Goal: Transaction & Acquisition: Download file/media

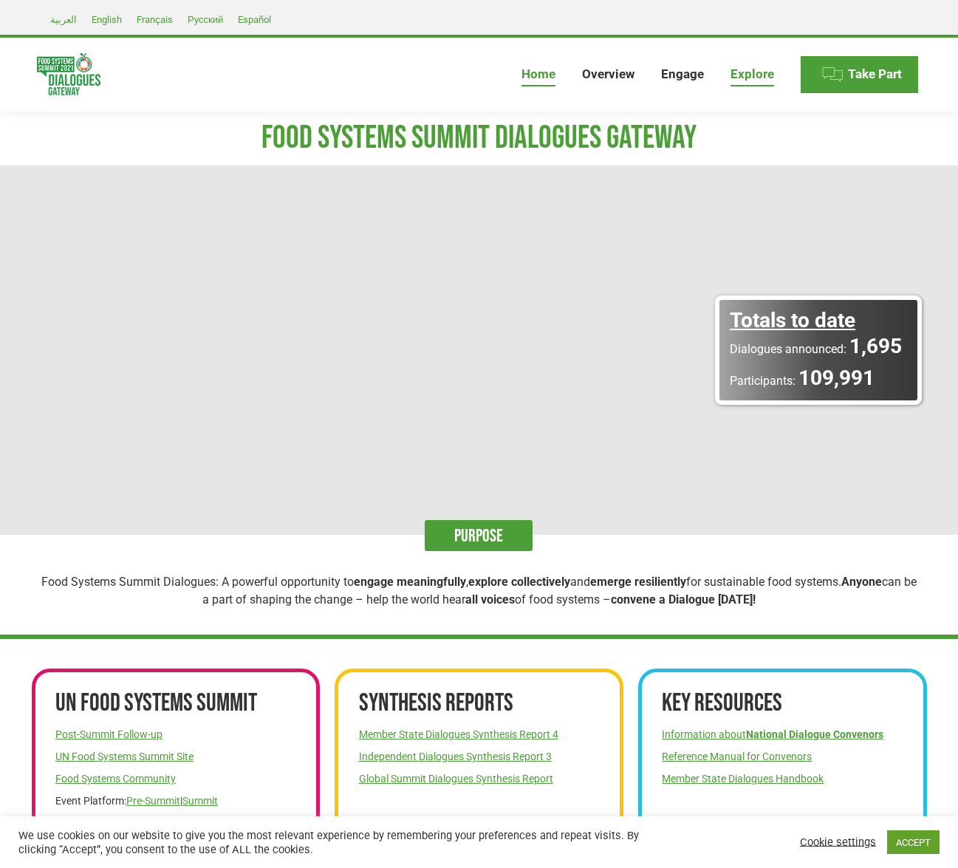
click at [752, 74] on span "Explore" at bounding box center [752, 73] width 44 height 15
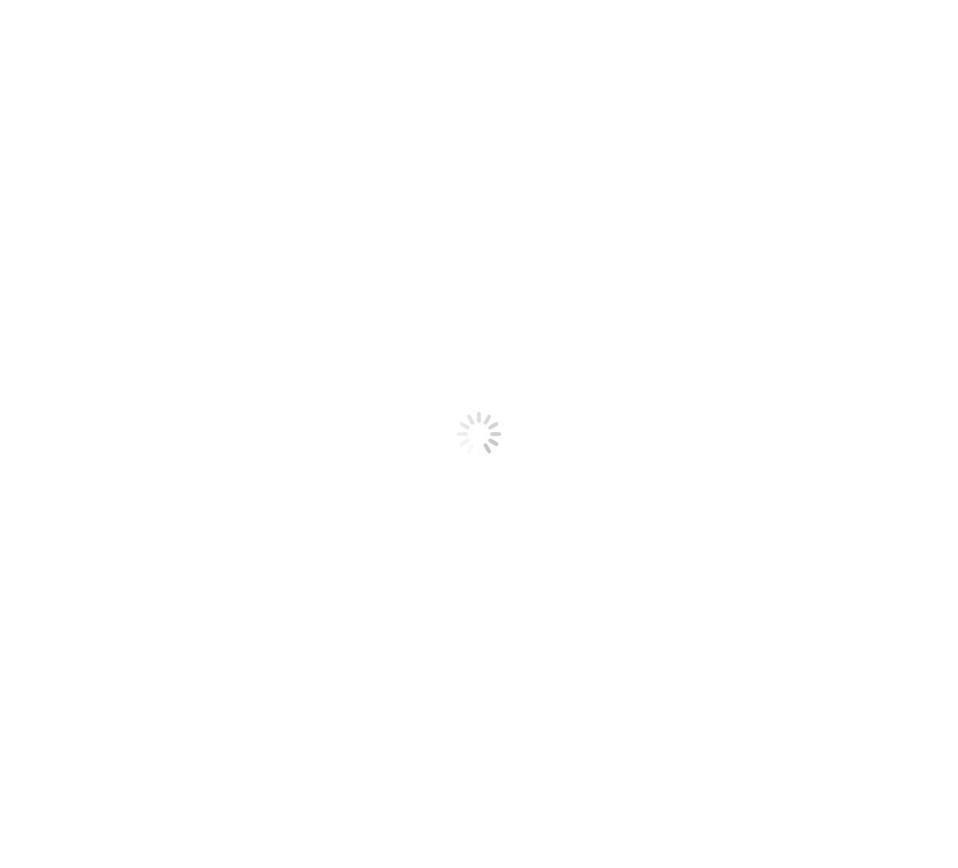
select select
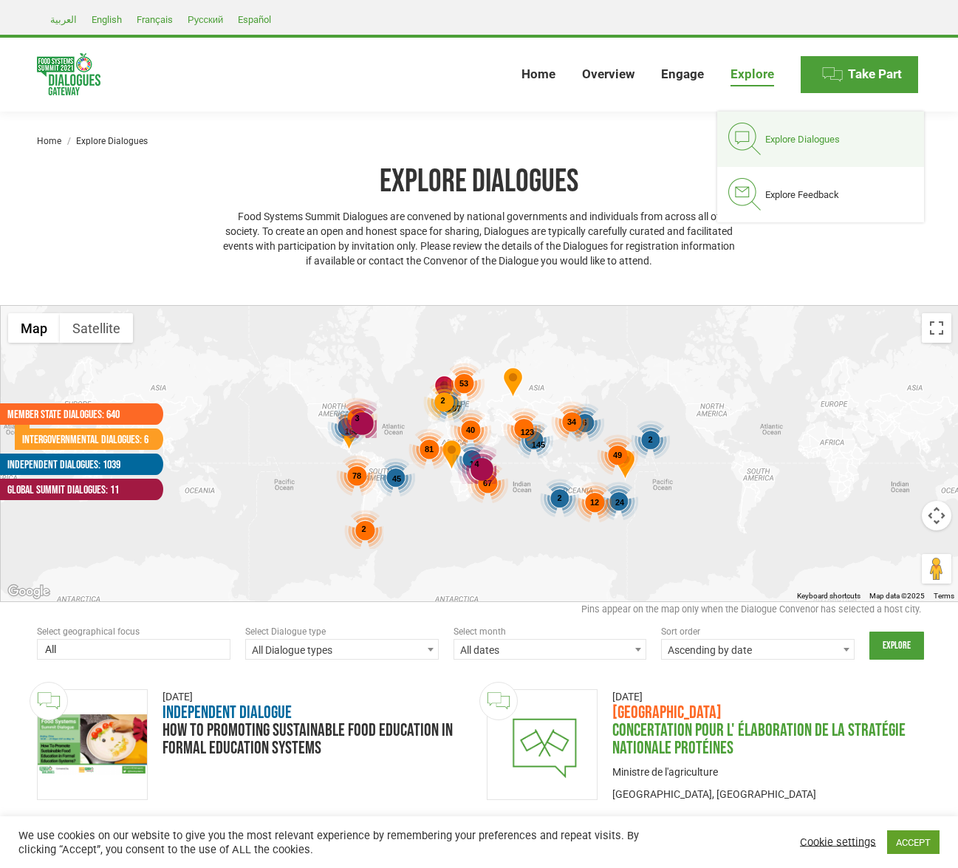
click at [758, 739] on span "Concertation pour l' élaboration de la Stratégie Nationale Protéines" at bounding box center [758, 738] width 293 height 39
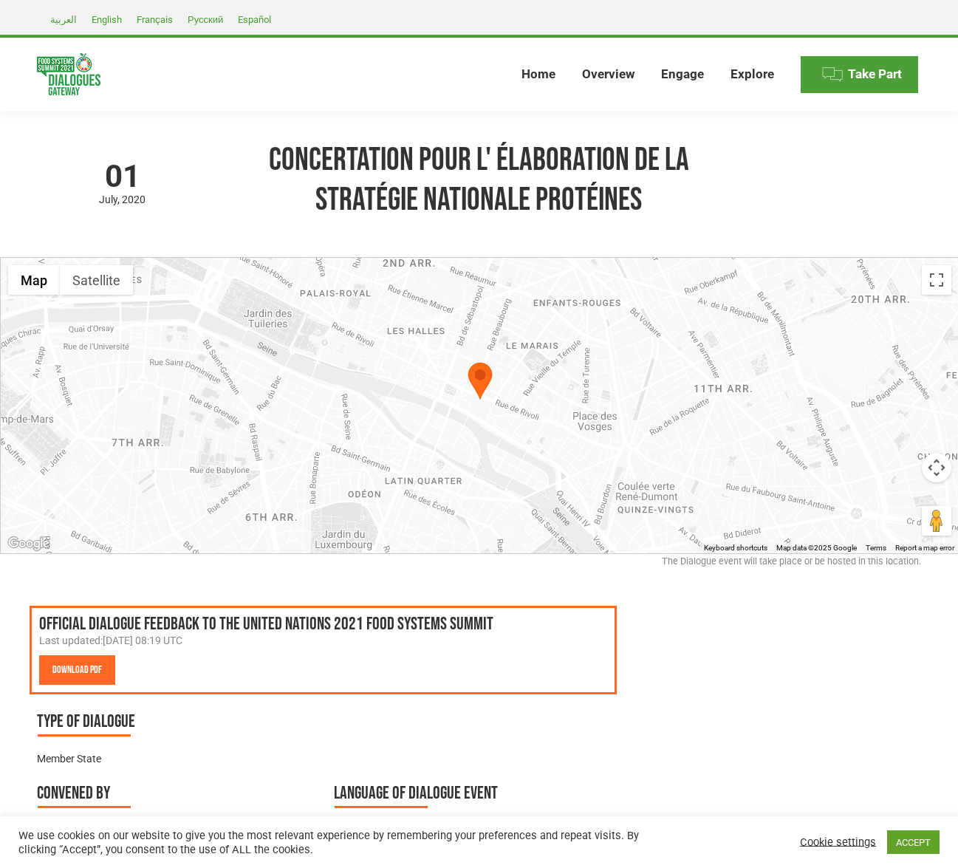
click at [77, 670] on link "Download PDF" at bounding box center [77, 670] width 76 height 30
